Goal: Information Seeking & Learning: Find specific fact

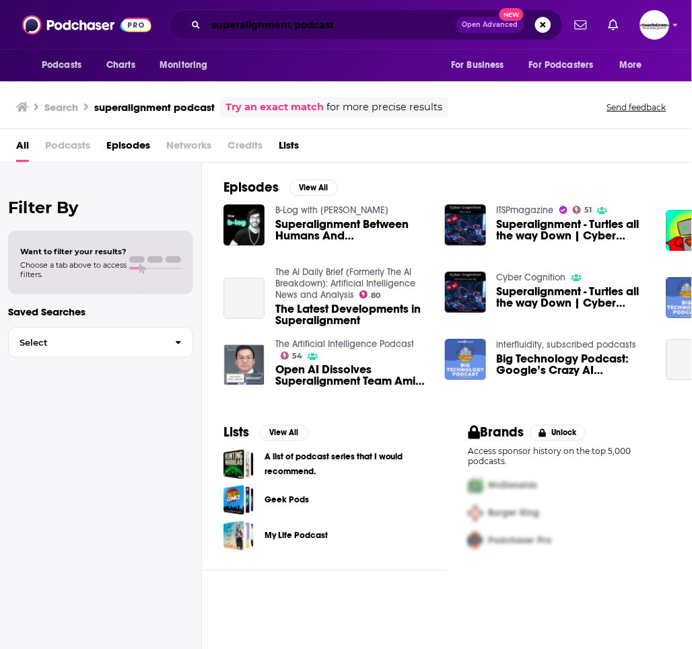
click at [331, 22] on input "superalignment podcast" at bounding box center [331, 25] width 250 height 22
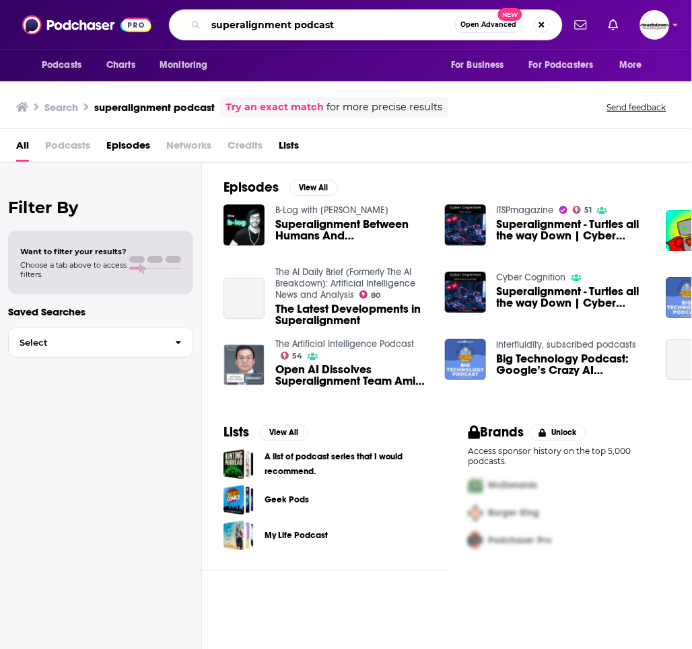
drag, startPoint x: 349, startPoint y: 27, endPoint x: 182, endPoint y: 28, distance: 166.2
click at [182, 28] on div "superalignment podcast Open Advanced New" at bounding box center [366, 24] width 394 height 31
paste input "• Accelerating Government with ACT-IAC"
click at [236, 17] on input "• Accelerating Government with ACT-IAC" at bounding box center [330, 25] width 249 height 22
type input "Accelerating Government with ACT-IAC"
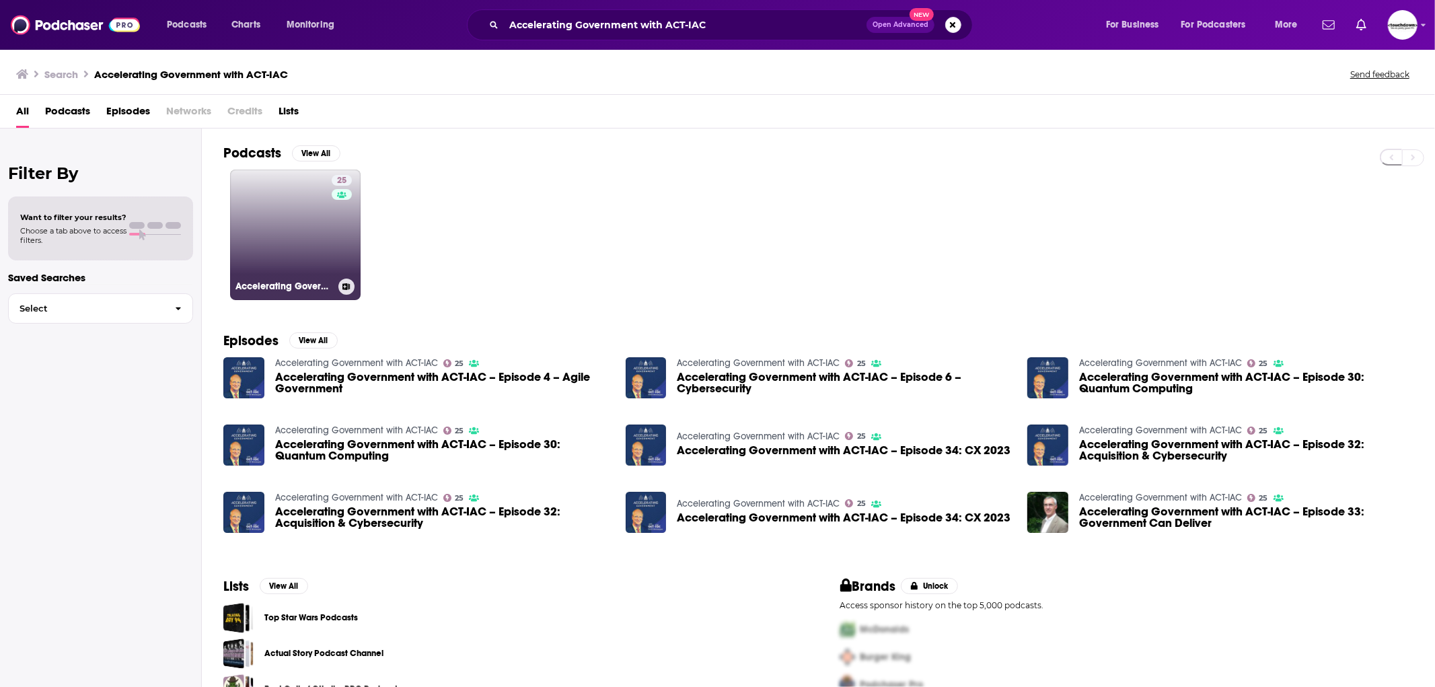
click at [317, 236] on link "25 Accelerating Government with ACT-IAC" at bounding box center [295, 235] width 131 height 131
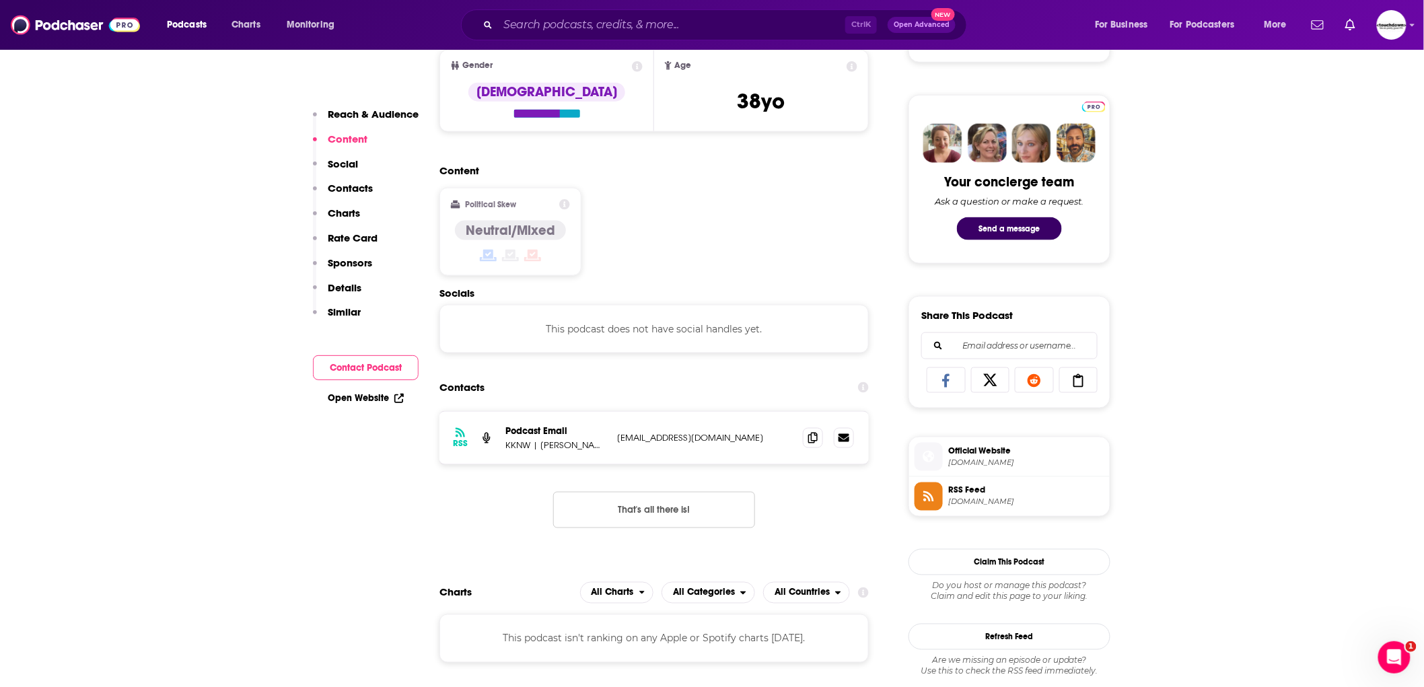
click at [686, 509] on button "That's all there is!" at bounding box center [654, 510] width 202 height 36
